Goal: Find specific page/section: Find specific page/section

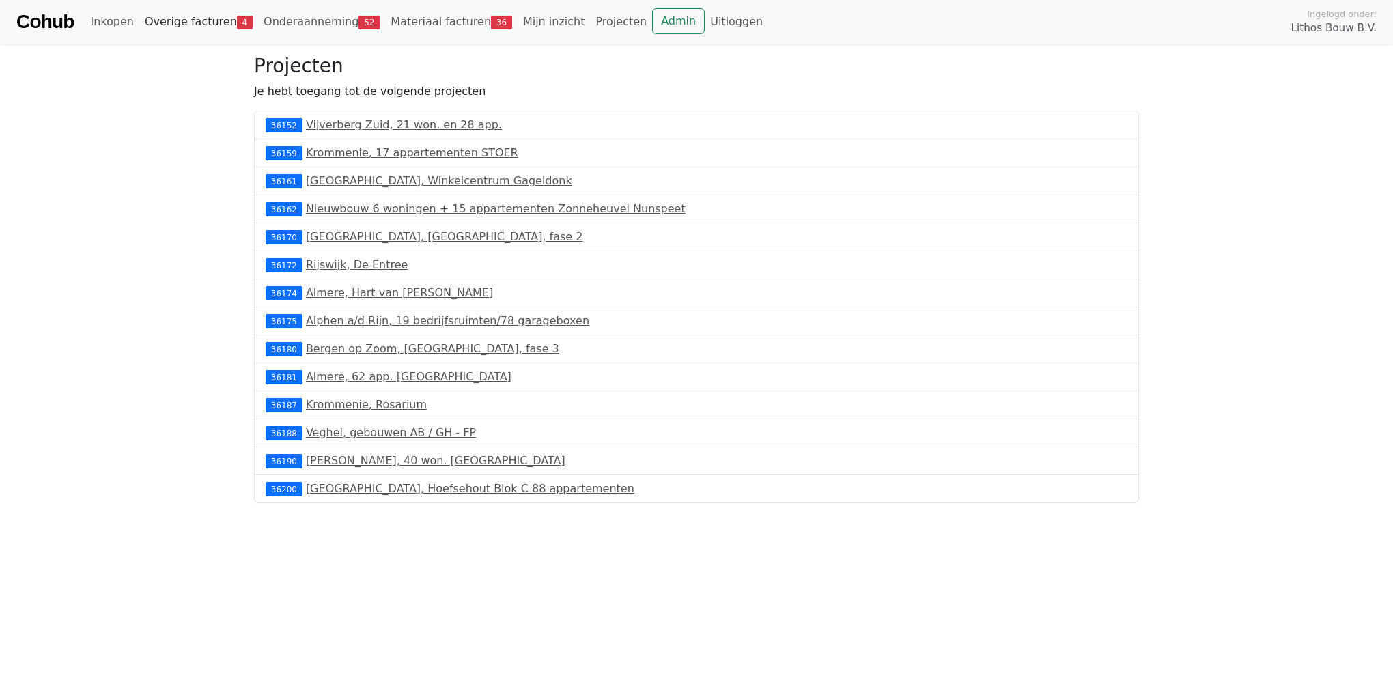
click at [169, 19] on link "Overige facturen 4" at bounding box center [198, 21] width 119 height 27
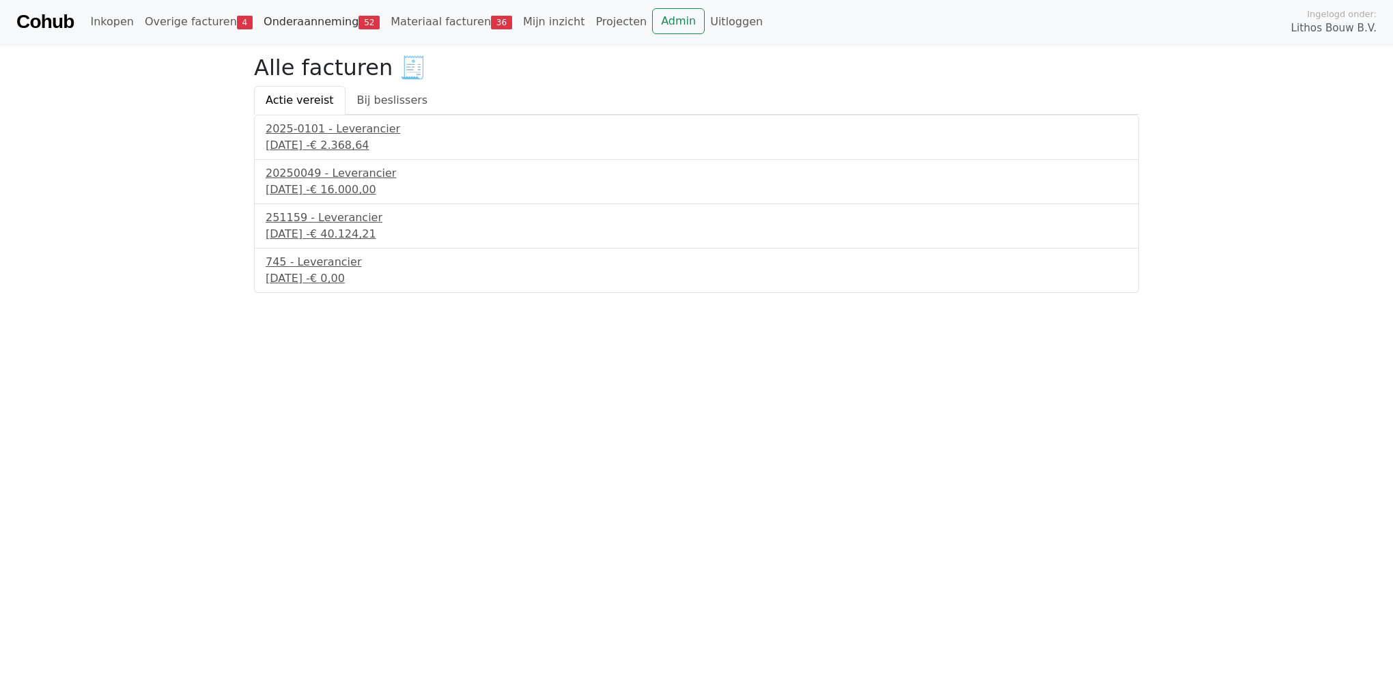
click at [291, 21] on link "Onderaanneming 52" at bounding box center [321, 21] width 127 height 27
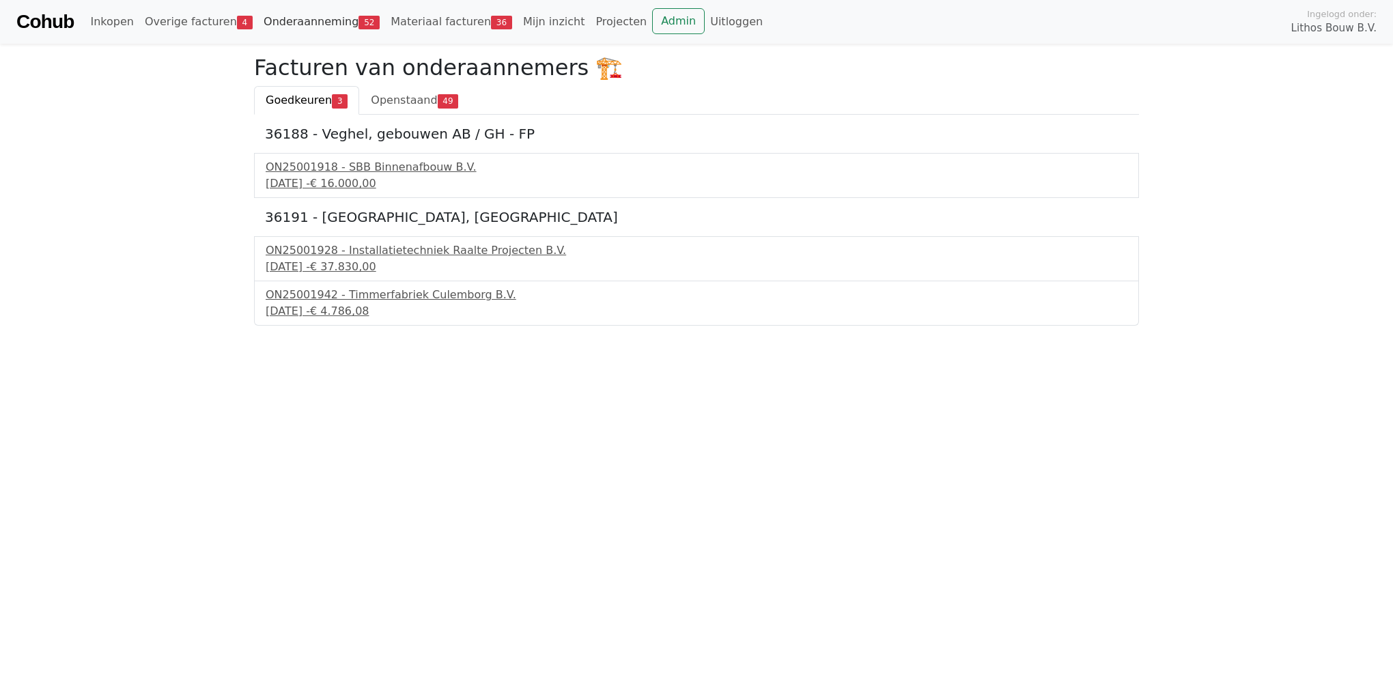
click at [298, 20] on link "Onderaanneming 52" at bounding box center [321, 21] width 127 height 27
drag, startPoint x: 0, startPoint y: 0, endPoint x: 298, endPoint y: 20, distance: 298.3
click at [298, 20] on link "Onderaanneming 52" at bounding box center [321, 21] width 127 height 27
click at [365, 162] on div "ON25001918 - SBB Binnenafbouw B.V." at bounding box center [697, 167] width 862 height 16
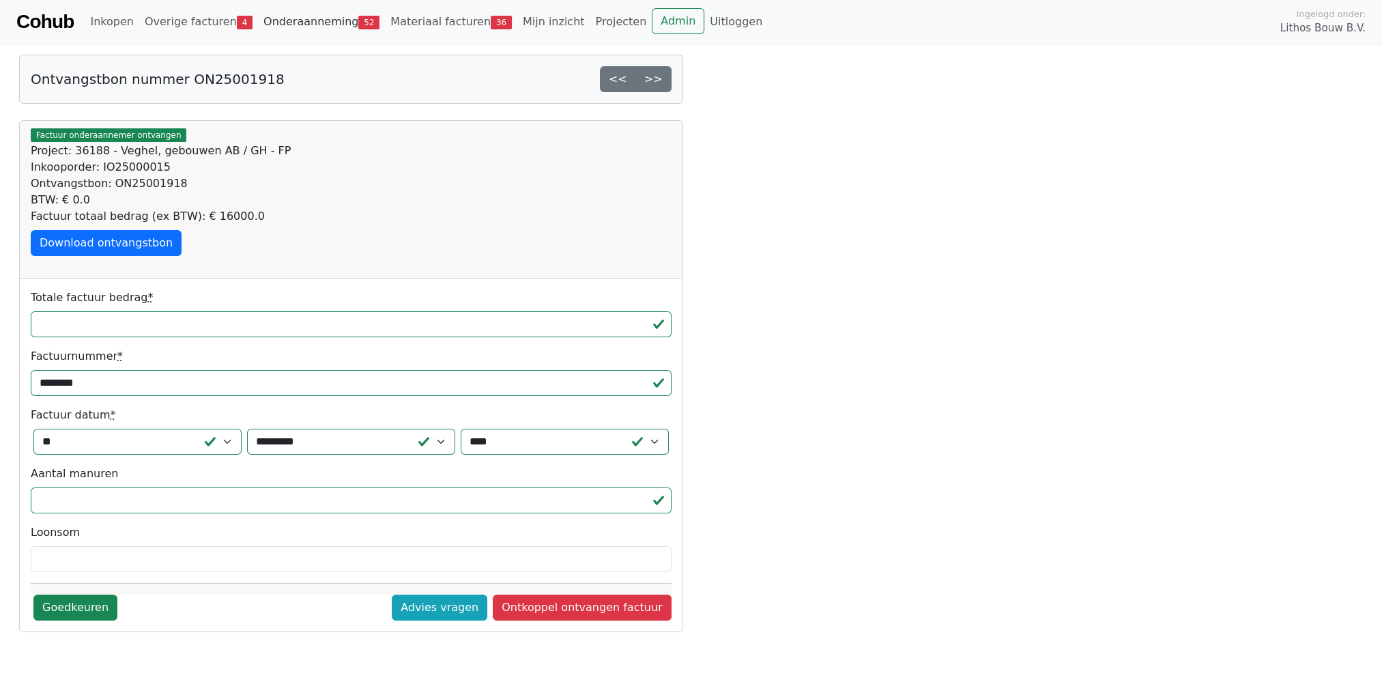
click at [303, 22] on link "Onderaanneming 52" at bounding box center [321, 21] width 127 height 27
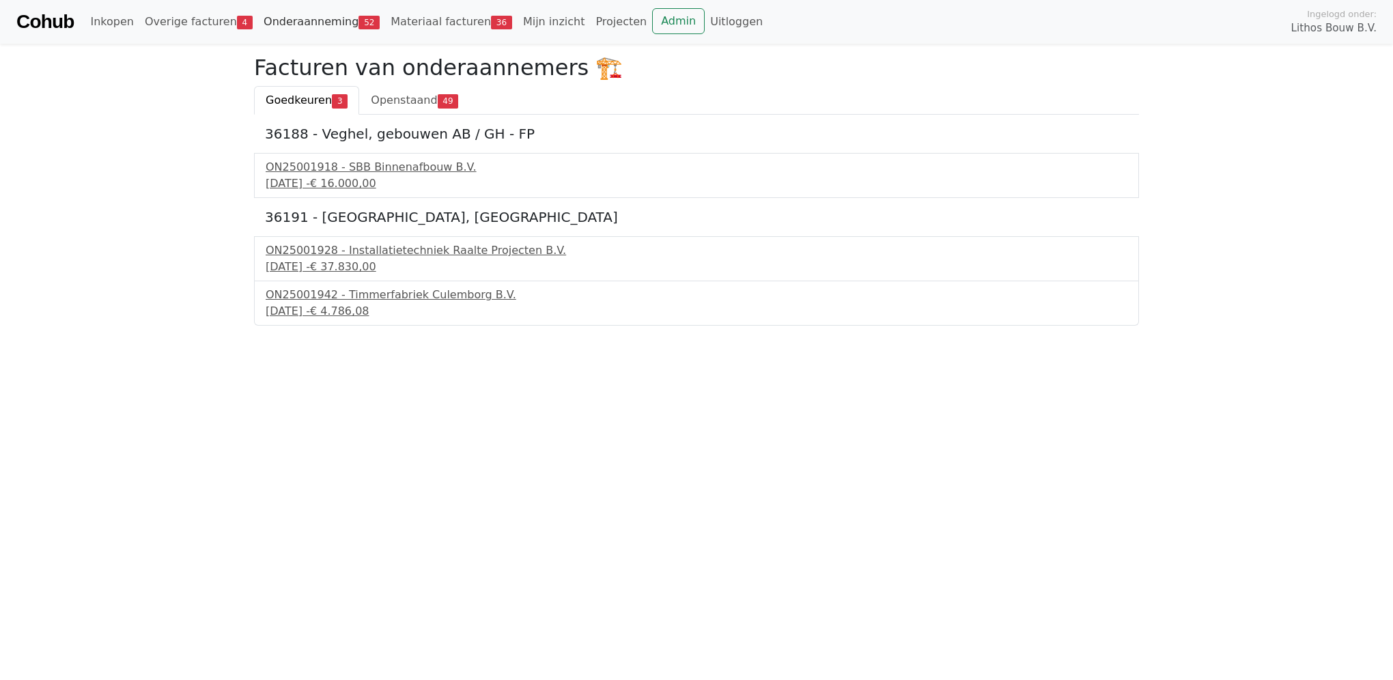
click at [303, 22] on link "Onderaanneming 52" at bounding box center [321, 21] width 127 height 27
click at [369, 177] on span "€ 16.000,00" at bounding box center [343, 183] width 66 height 13
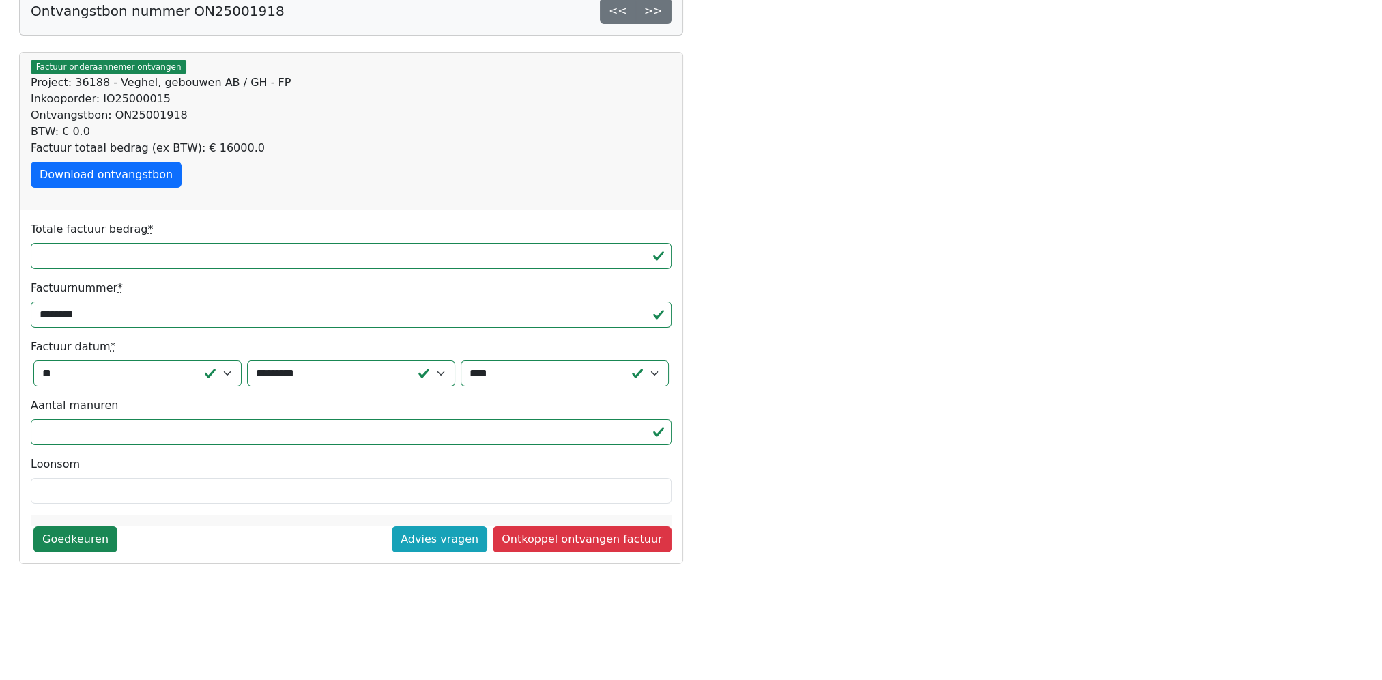
scroll to position [137, 0]
